Goal: Check status

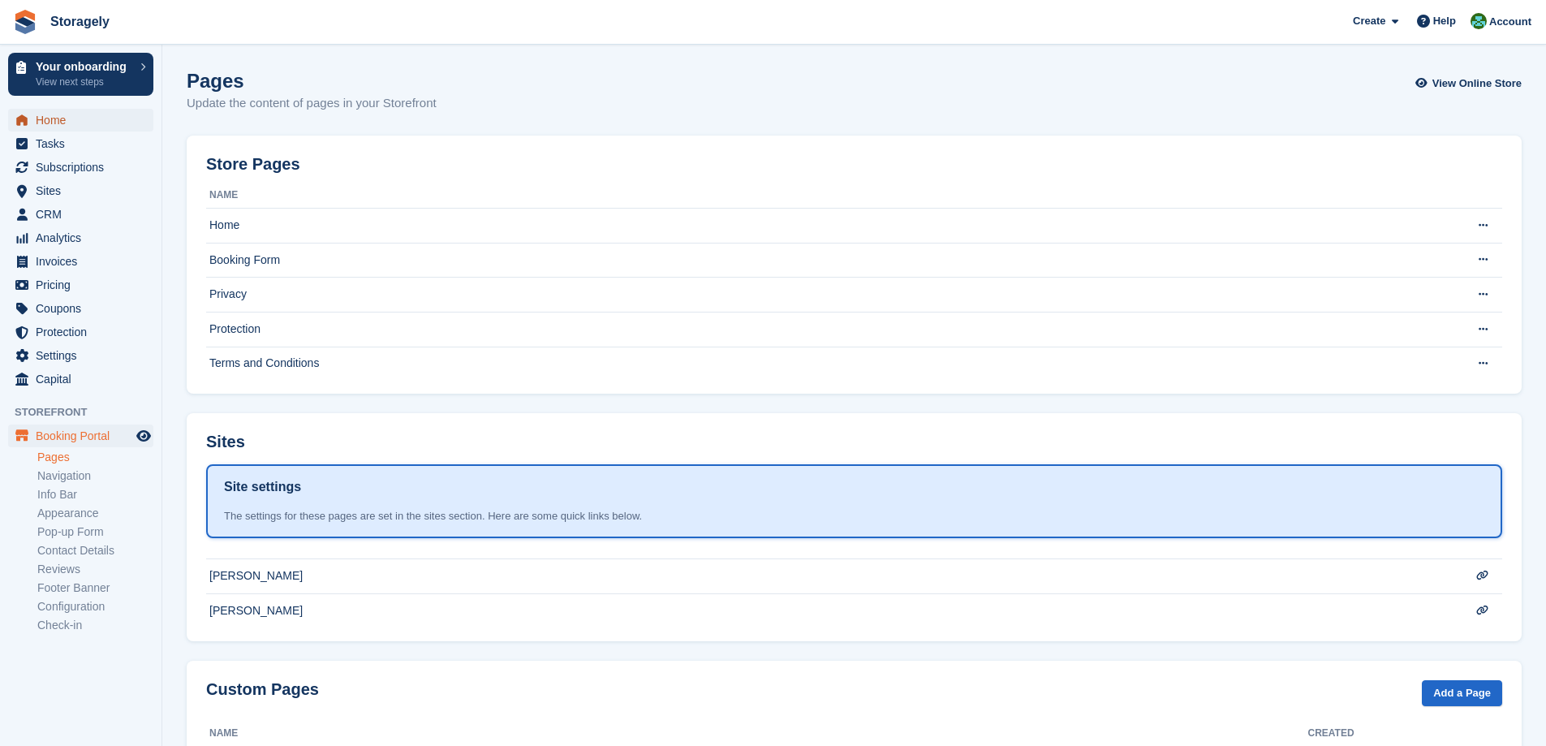
click at [61, 117] on span "Home" at bounding box center [84, 120] width 97 height 23
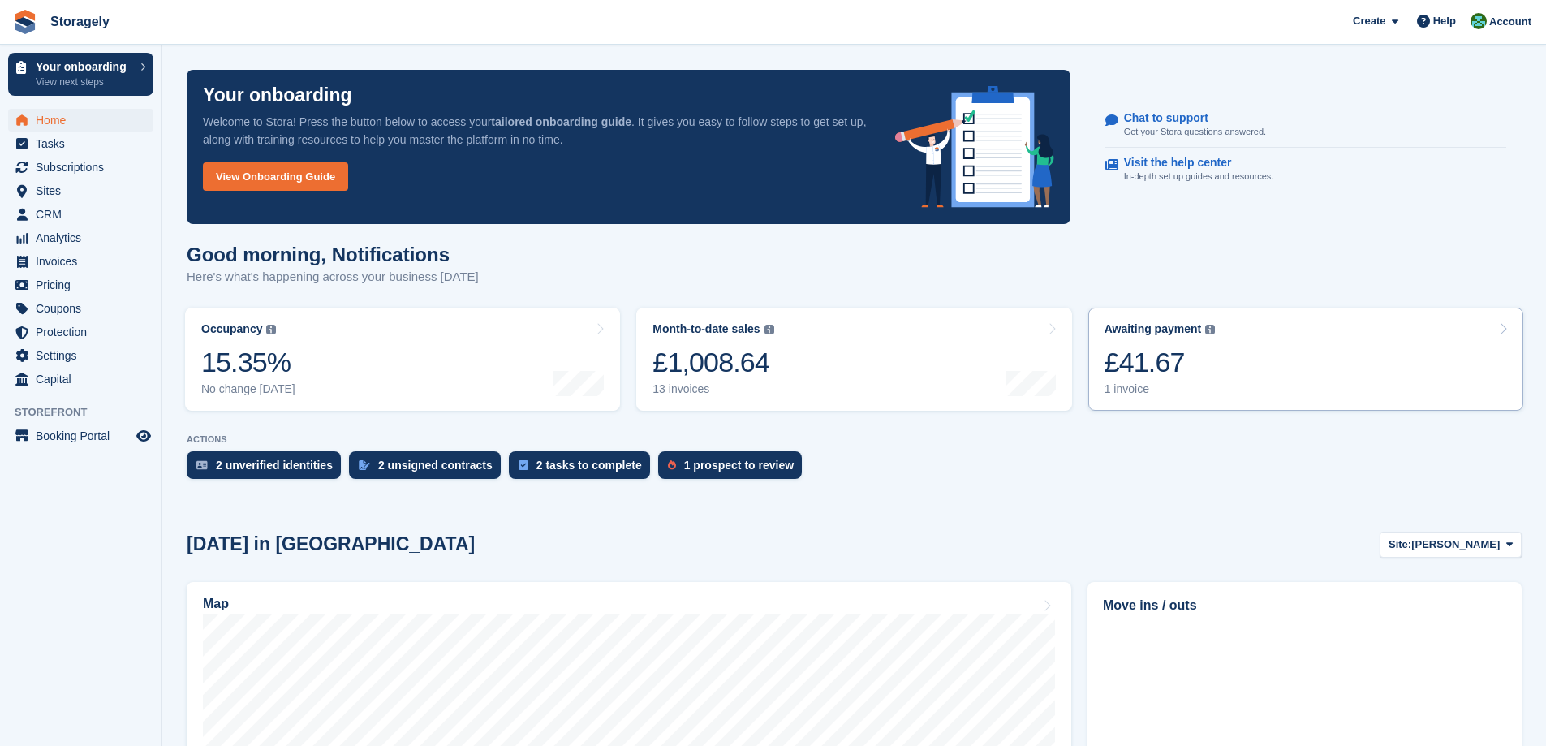
click at [1122, 327] on div "Awaiting payment" at bounding box center [1152, 329] width 97 height 14
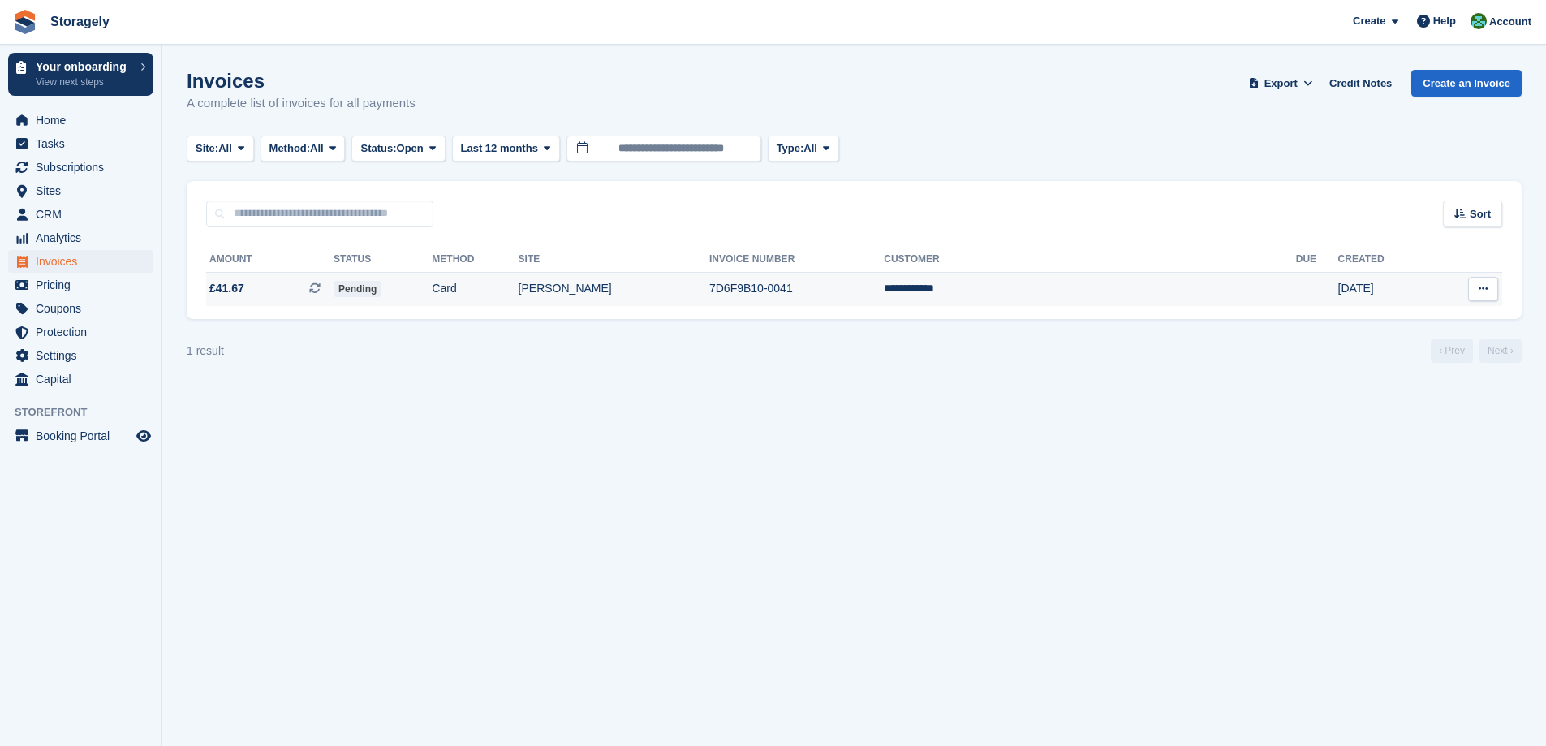
click at [518, 288] on td "Card" at bounding box center [475, 289] width 86 height 34
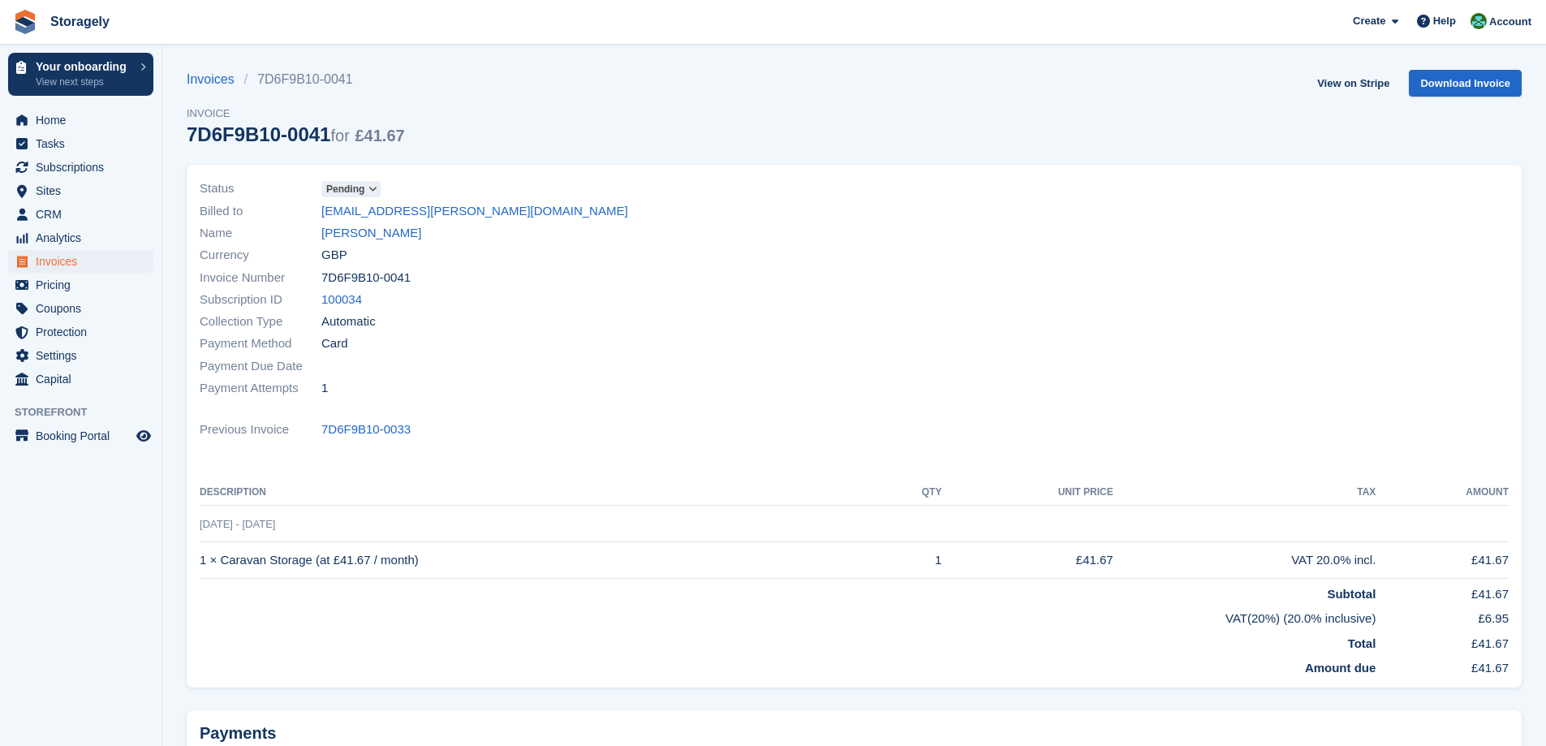
click at [367, 188] on span at bounding box center [373, 189] width 13 height 13
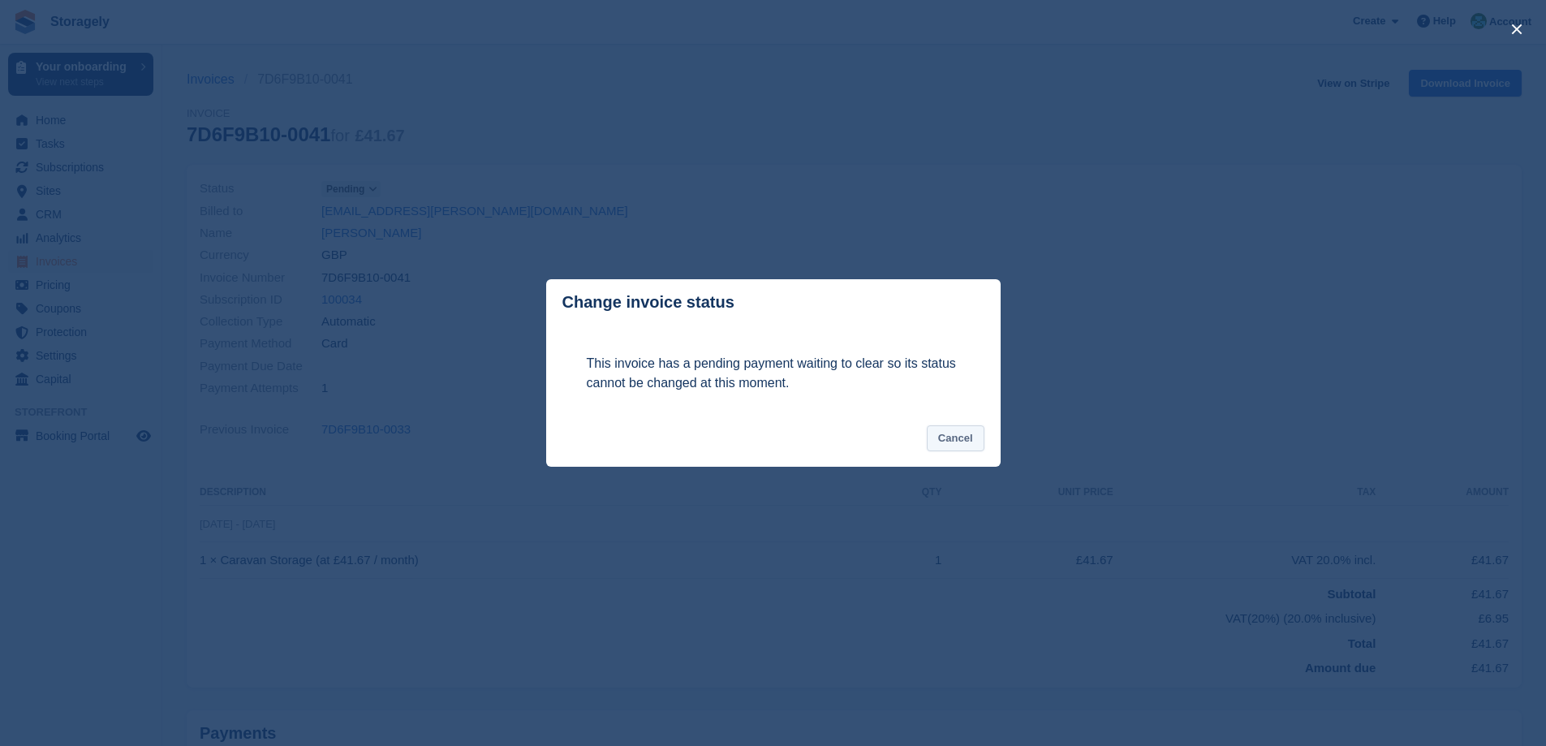
click at [953, 433] on button "Cancel" at bounding box center [956, 438] width 58 height 27
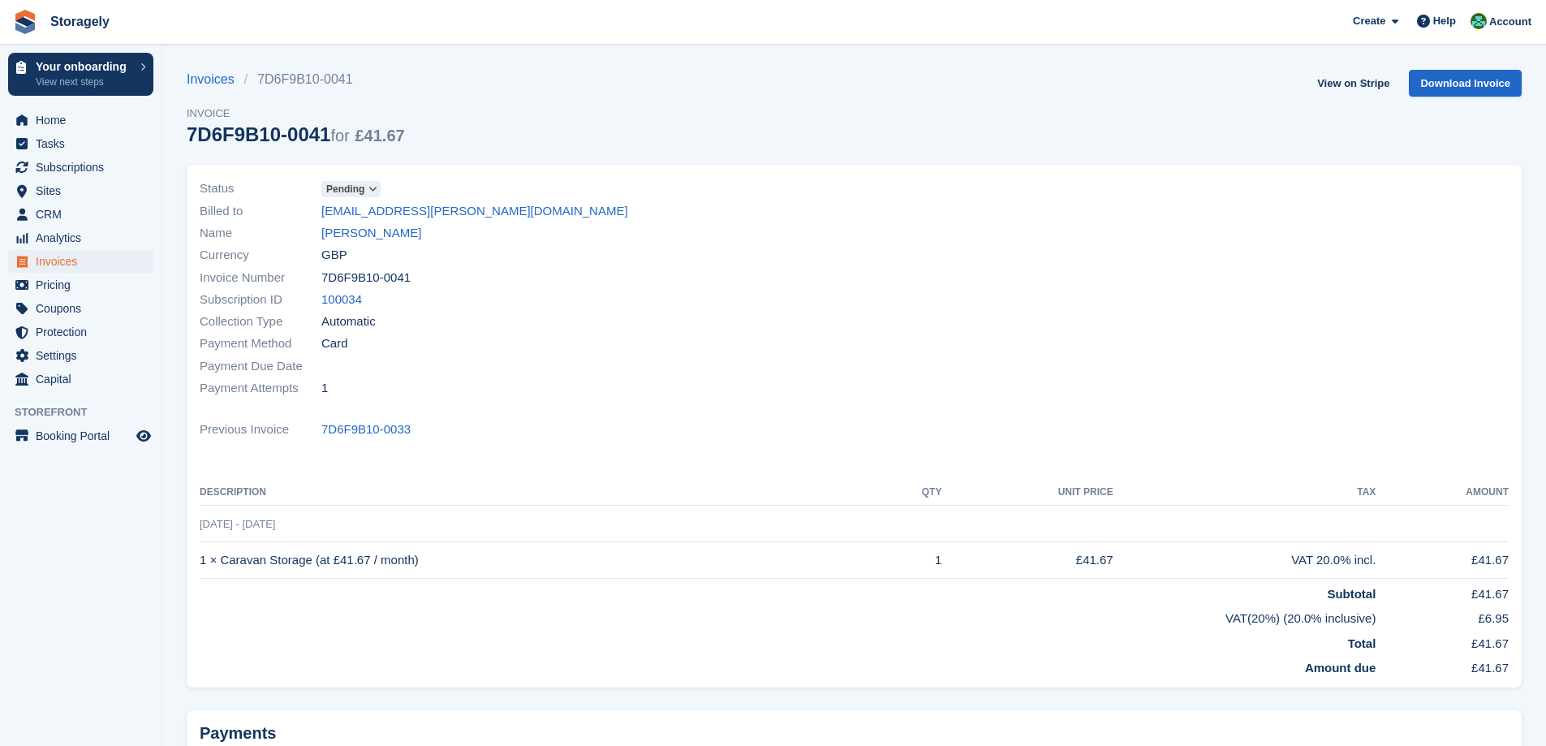
click at [787, 364] on div "Payment Due Date" at bounding box center [522, 366] width 645 height 22
click at [123, 116] on span "Home" at bounding box center [84, 120] width 97 height 23
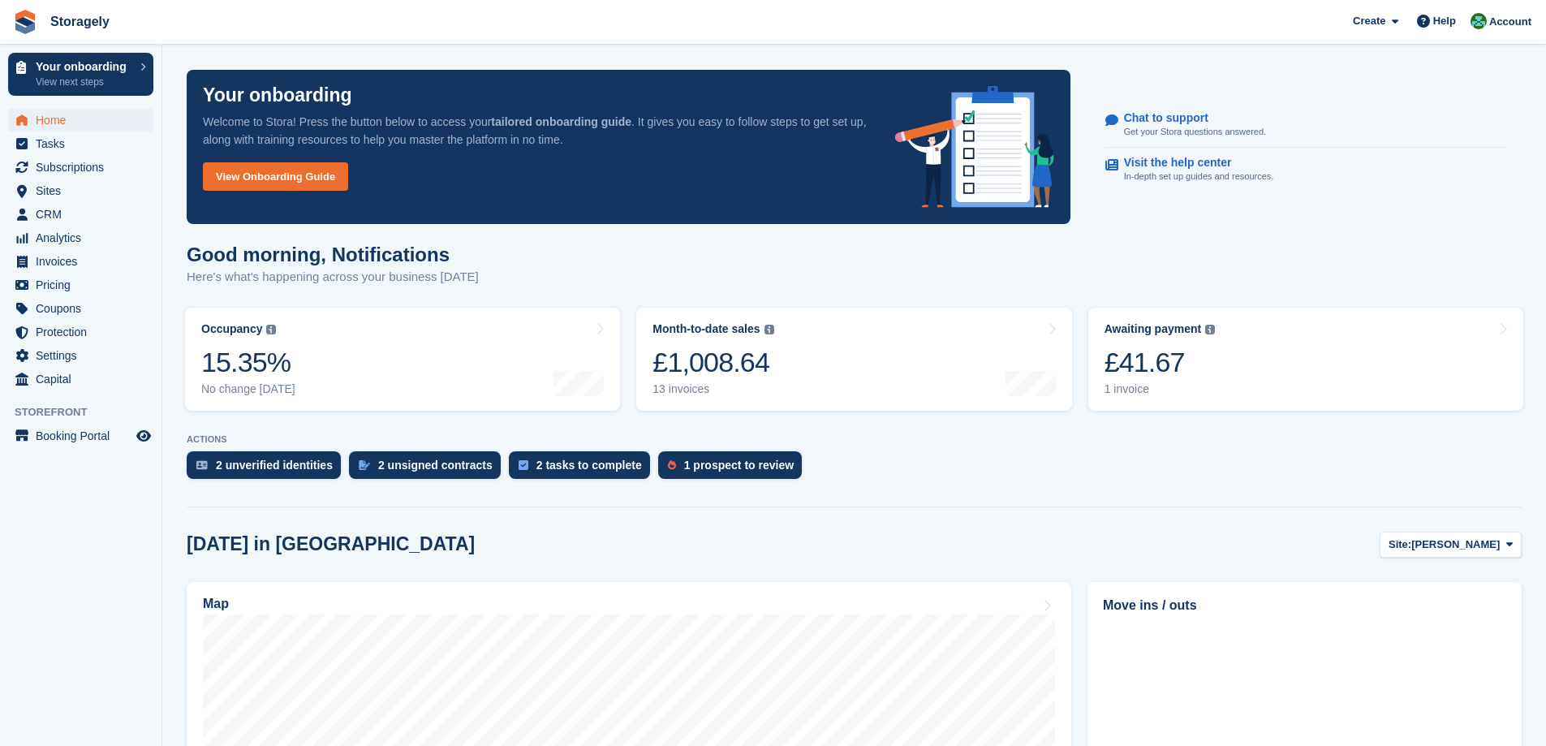
click at [871, 439] on p "ACTIONS" at bounding box center [854, 439] width 1335 height 11
click at [623, 353] on turbo-frame "Occupancy The percentage of all currently allocated units in terms of area. Inc…" at bounding box center [402, 358] width 451 height 119
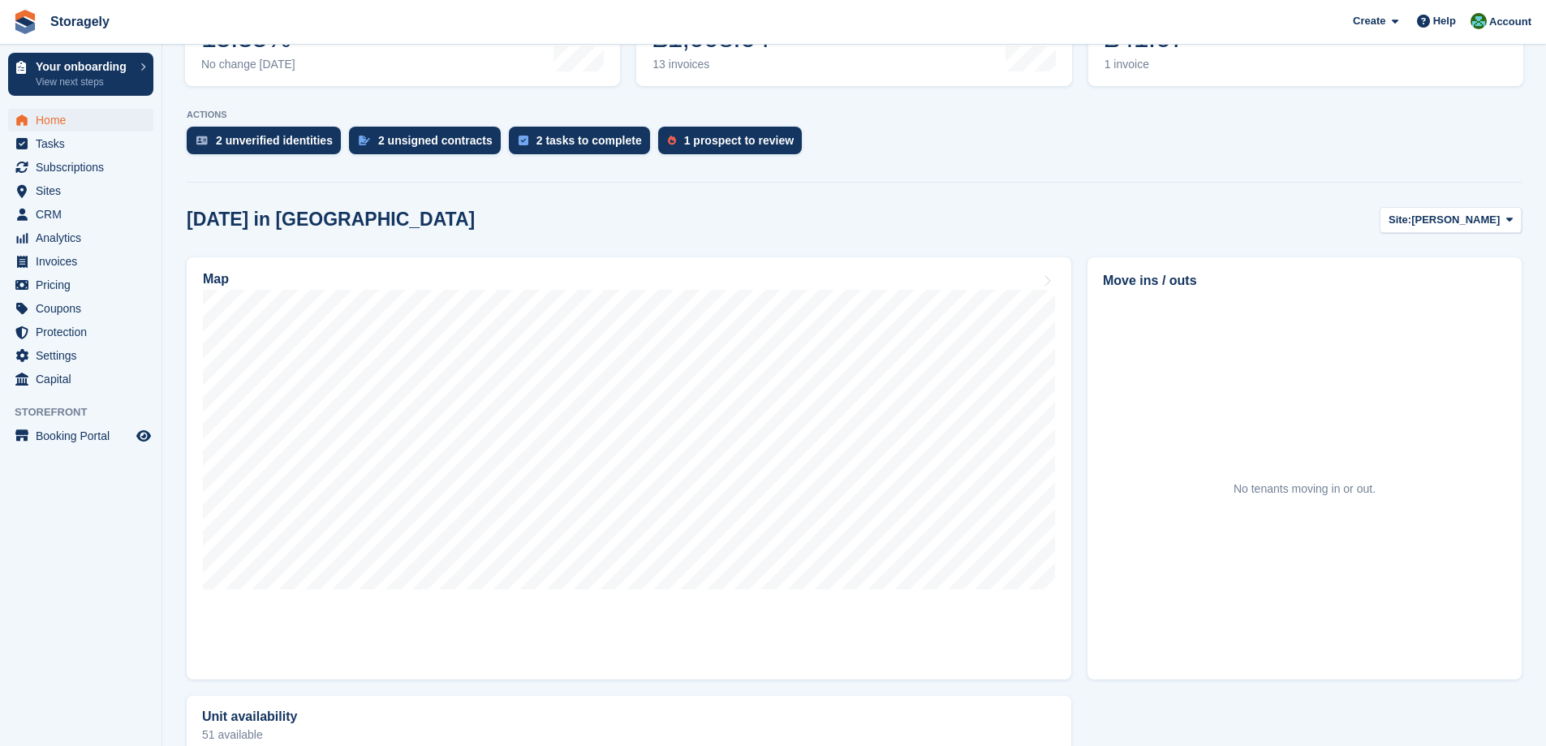
scroll to position [243, 0]
